Goal: Task Accomplishment & Management: Manage account settings

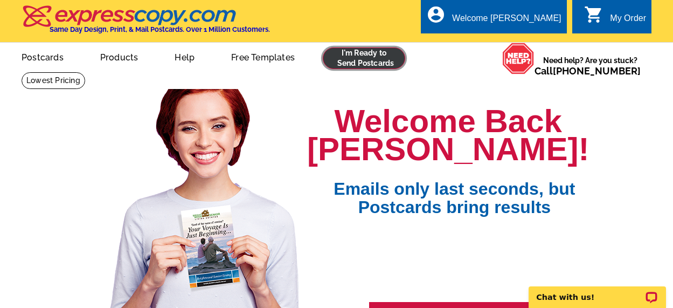
click at [368, 57] on link at bounding box center [364, 58] width 82 height 22
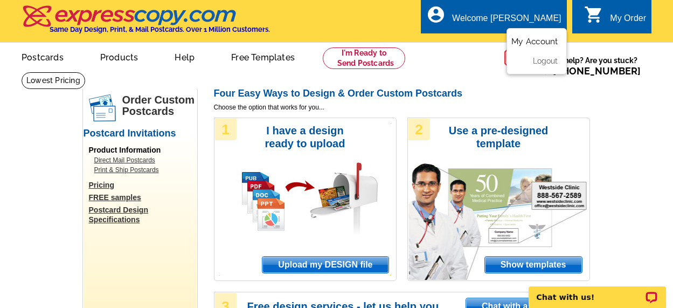
click at [528, 40] on link "My Account" at bounding box center [534, 42] width 46 height 10
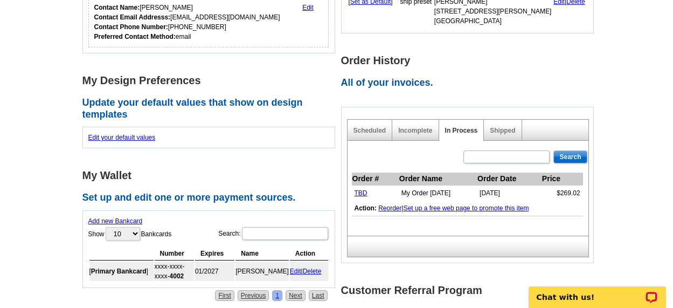
scroll to position [291, 0]
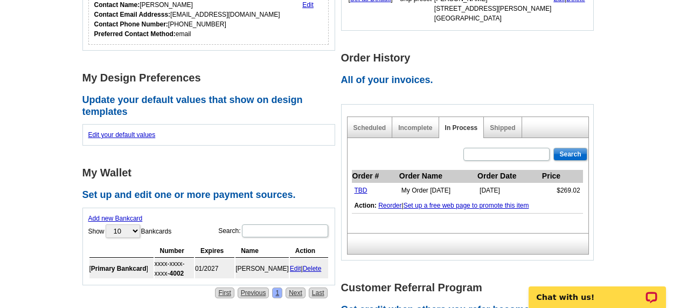
click at [500, 123] on div "Shipped" at bounding box center [503, 127] width 38 height 21
click at [500, 128] on link "Shipped" at bounding box center [502, 128] width 25 height 8
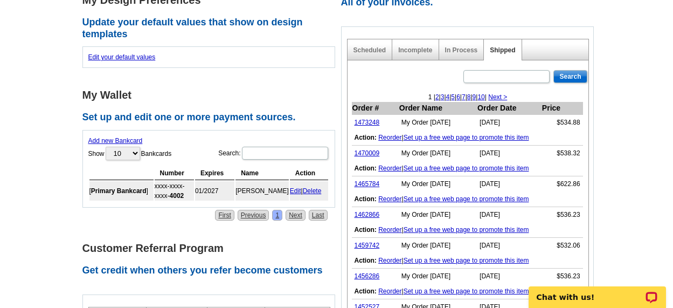
scroll to position [375, 0]
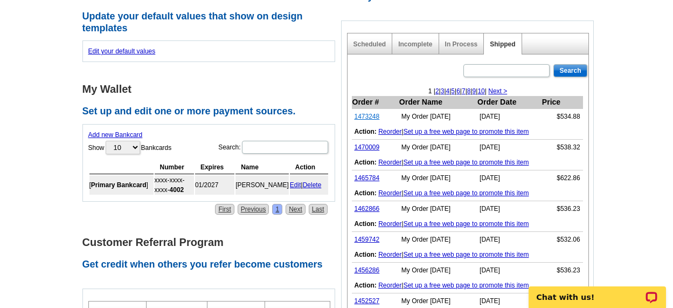
click at [365, 114] on link "1473248" at bounding box center [366, 117] width 25 height 8
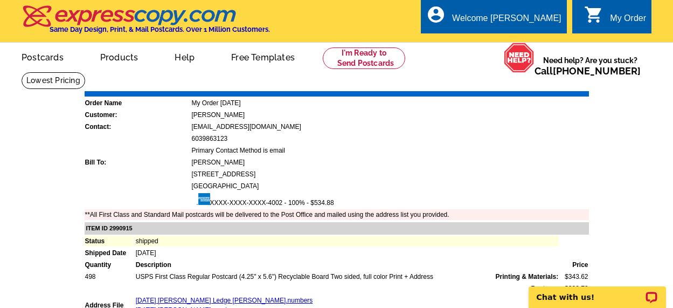
click at [621, 17] on div "My Order" at bounding box center [628, 20] width 36 height 15
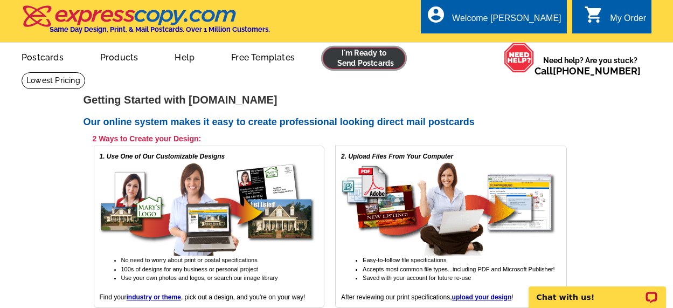
click at [366, 59] on link at bounding box center [364, 58] width 82 height 22
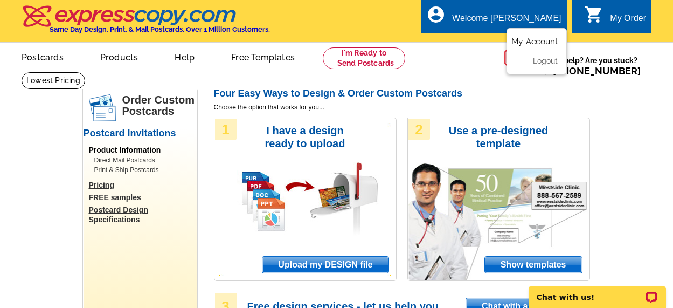
click at [532, 43] on link "My Account" at bounding box center [534, 42] width 46 height 10
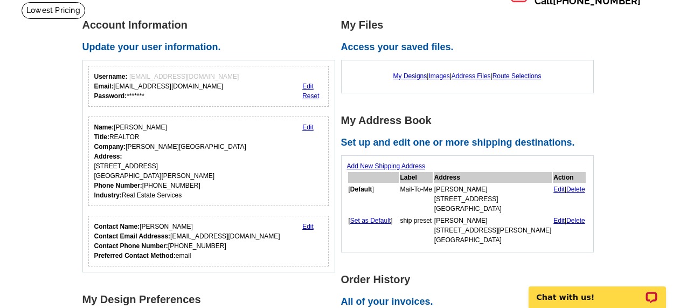
scroll to position [71, 0]
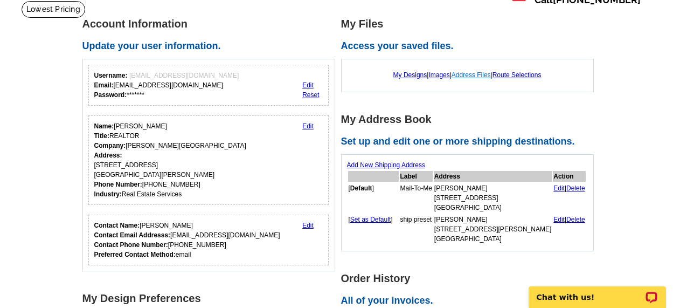
click at [468, 74] on link "Address Files" at bounding box center [470, 75] width 39 height 8
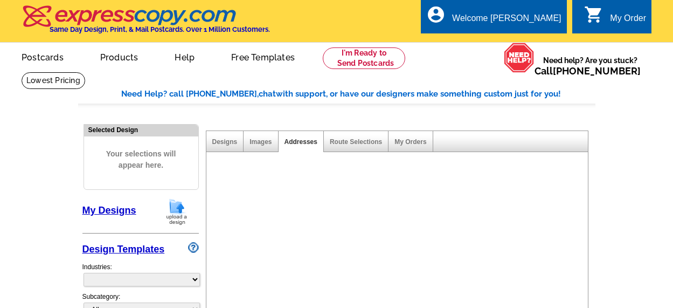
select select "785"
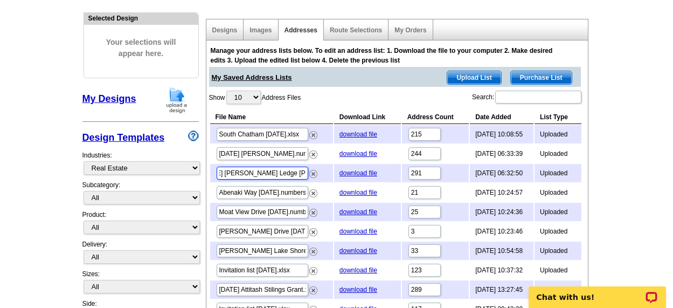
scroll to position [0, 36]
drag, startPoint x: 258, startPoint y: 174, endPoint x: 313, endPoint y: 173, distance: 55.0
click at [313, 173] on td "[DATE] [PERSON_NAME] Ledge [PERSON_NAME].numbers" at bounding box center [271, 173] width 123 height 18
drag, startPoint x: 296, startPoint y: 171, endPoint x: 201, endPoint y: 173, distance: 94.3
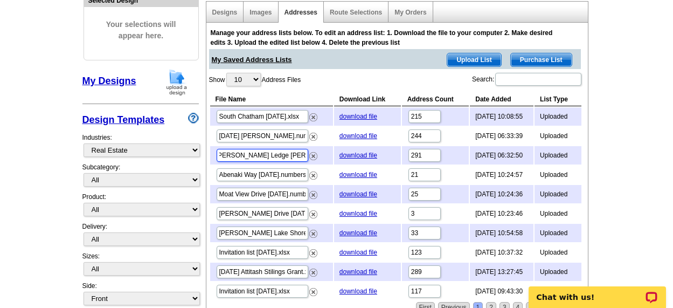
scroll to position [0, 36]
drag, startPoint x: 237, startPoint y: 155, endPoint x: 305, endPoint y: 154, distance: 68.4
click at [305, 154] on input "[DATE] [PERSON_NAME] Ledge [PERSON_NAME].numbers" at bounding box center [263, 155] width 92 height 13
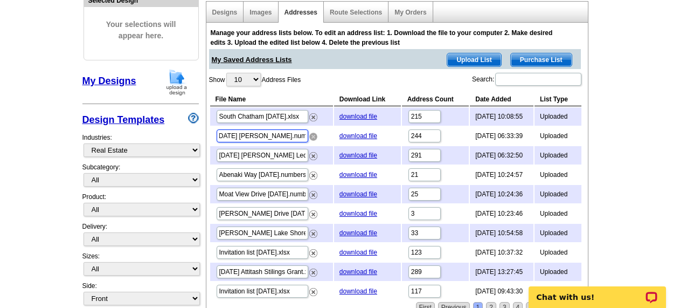
drag, startPoint x: 245, startPoint y: 135, endPoint x: 312, endPoint y: 134, distance: 67.3
click at [312, 134] on td "[DATE] [PERSON_NAME].numbers" at bounding box center [271, 136] width 123 height 18
click at [206, 175] on div "Manage your address lists below. To edit an address list: 1. Download the file …" at bounding box center [395, 170] width 379 height 292
